Goal: Task Accomplishment & Management: Manage account settings

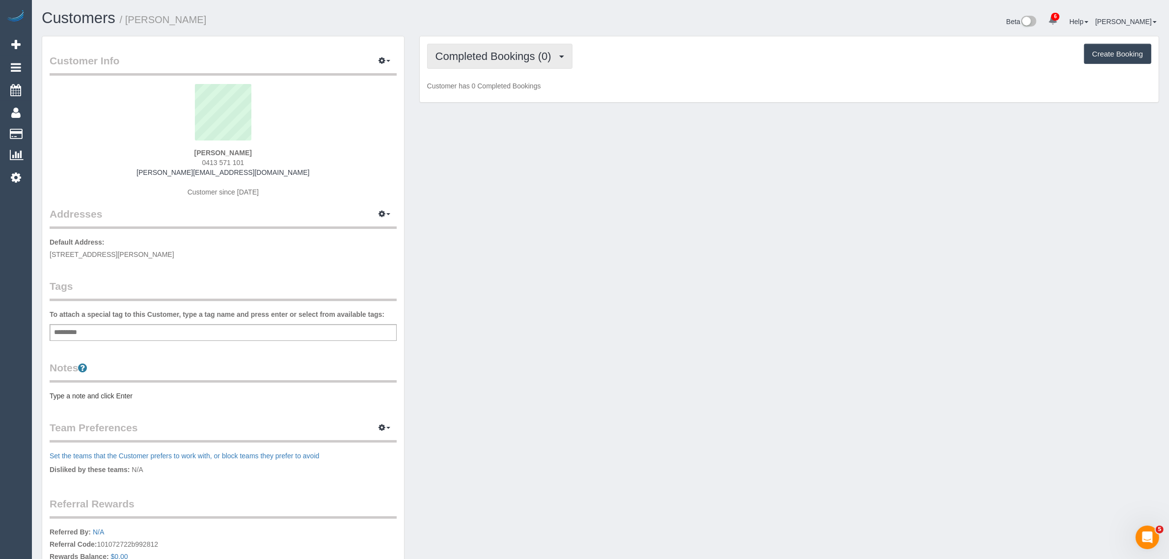
click at [551, 57] on span "Completed Bookings (0)" at bounding box center [496, 56] width 121 height 12
drag, startPoint x: 501, startPoint y: 90, endPoint x: 477, endPoint y: 96, distance: 24.8
click at [501, 90] on link "Upcoming Bookings (12)" at bounding box center [480, 91] width 104 height 13
click at [215, 165] on span "0413 571 101" at bounding box center [223, 163] width 42 height 8
click at [220, 159] on span "0413 571 101" at bounding box center [223, 163] width 42 height 8
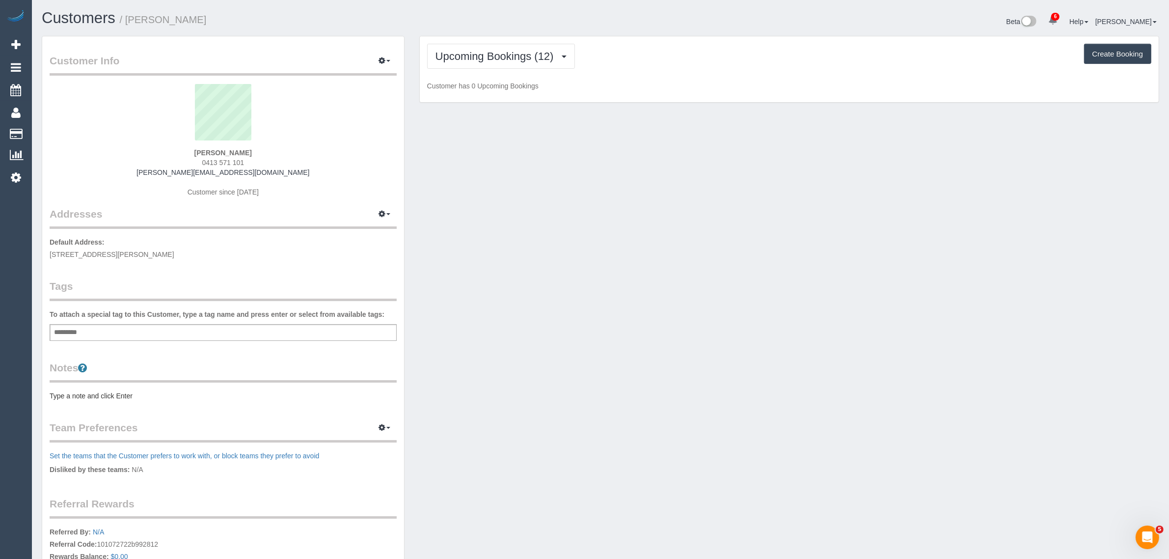
click at [220, 159] on span "0413 571 101" at bounding box center [223, 163] width 42 height 8
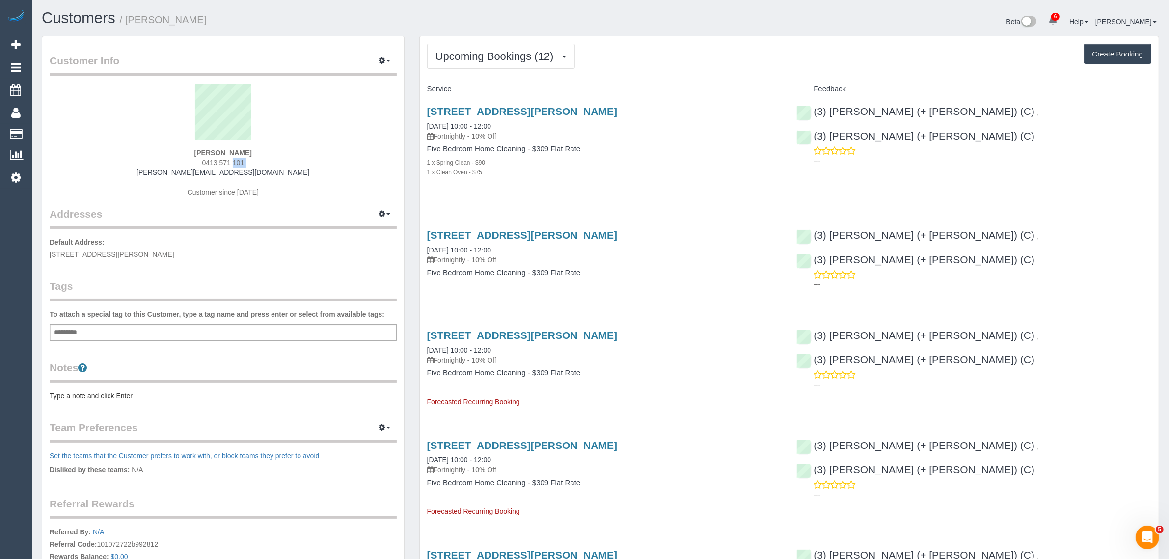
click at [220, 159] on span "0413 571 101" at bounding box center [223, 163] width 42 height 8
copy div "0413 571 101"
click at [492, 111] on link "14 Ayr Street, Altona Meadows, VIC 3028" at bounding box center [522, 111] width 190 height 11
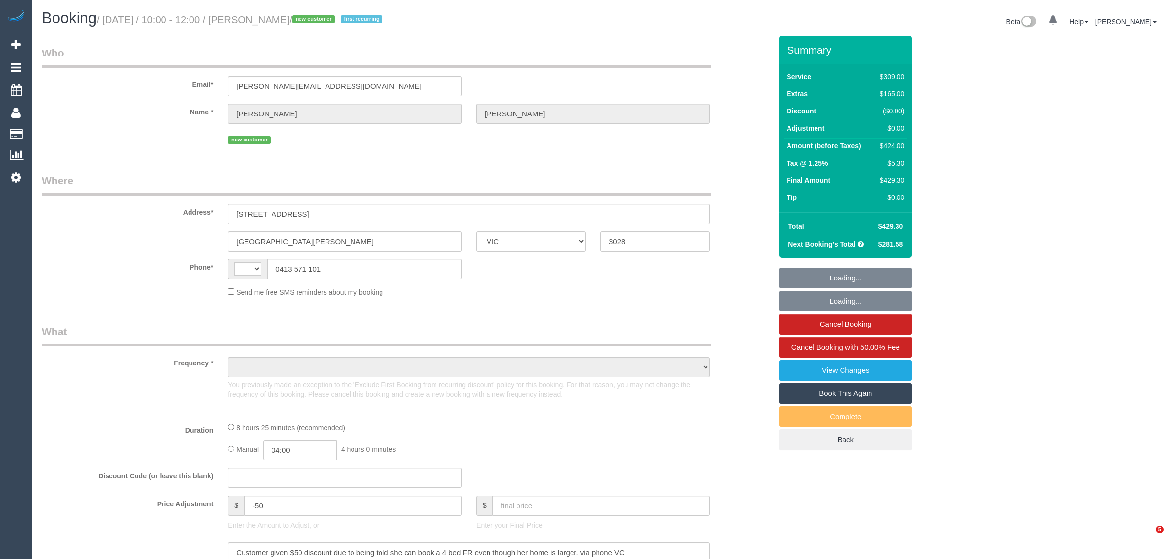
select select "VIC"
select select "object:362"
select select "string:stripe-pm_1S5xUj2GScqysDRVpAuBJTGF"
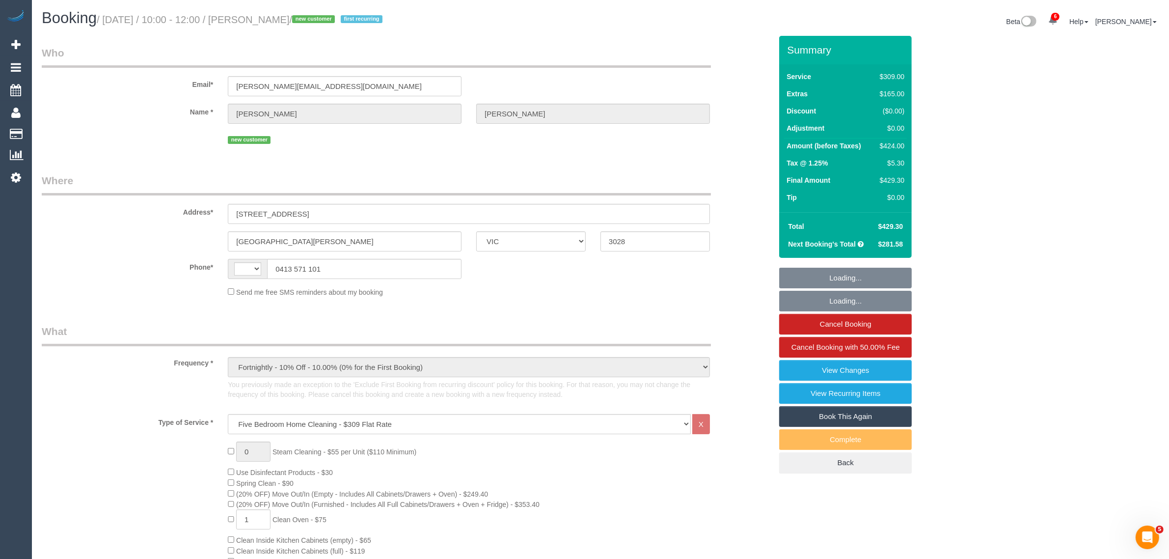
select select "string:AU"
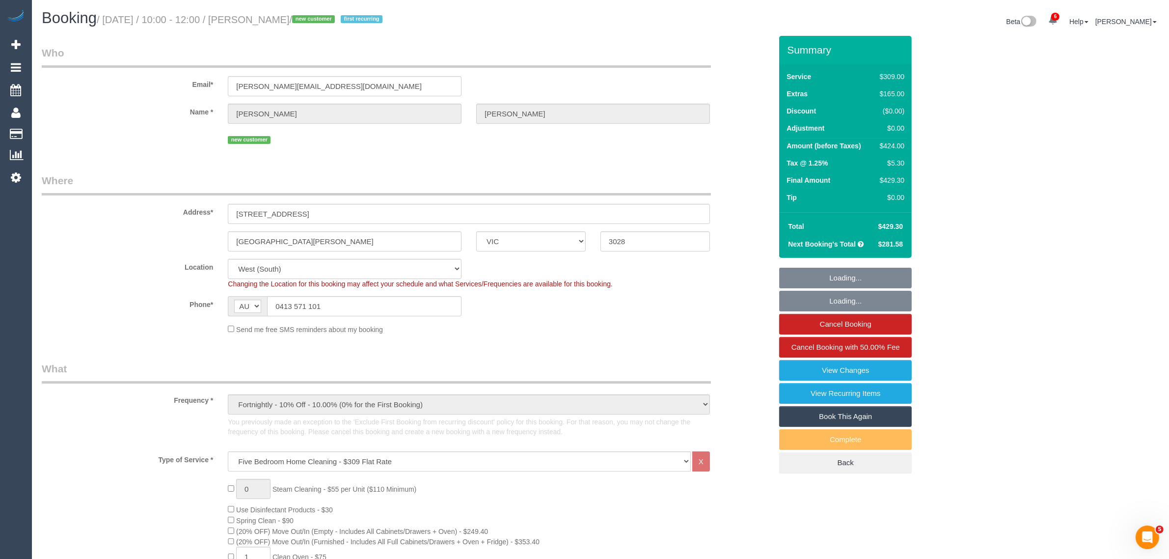
select select "number:28"
select select "number:14"
select select "number:19"
select select "number:22"
select select "number:35"
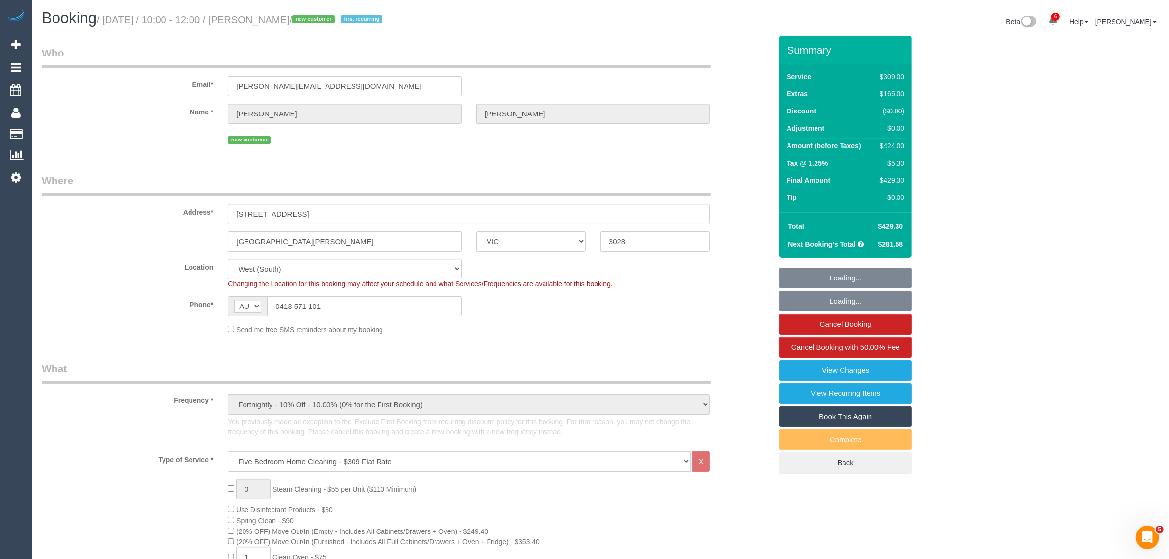
select select "number:26"
select select "object:884"
select select "spot1"
